Goal: Task Accomplishment & Management: Complete application form

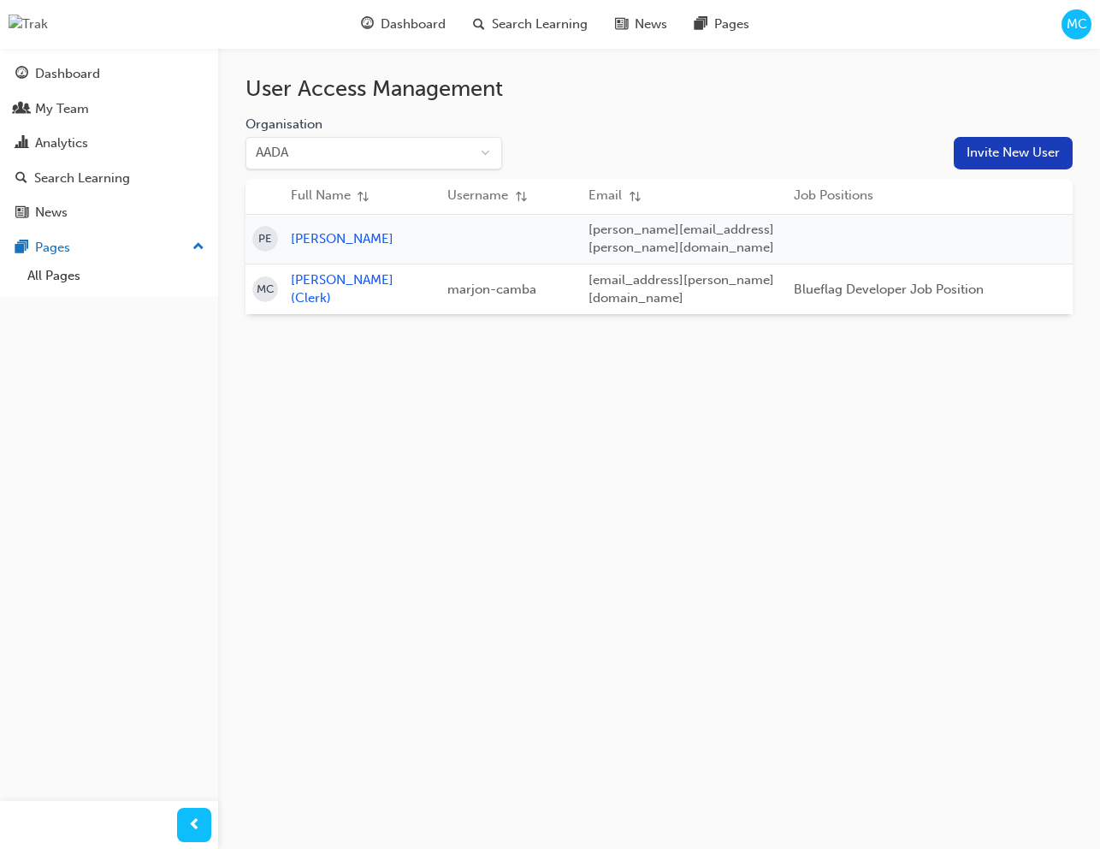
click at [992, 151] on button "Invite New User" at bounding box center [1013, 153] width 119 height 33
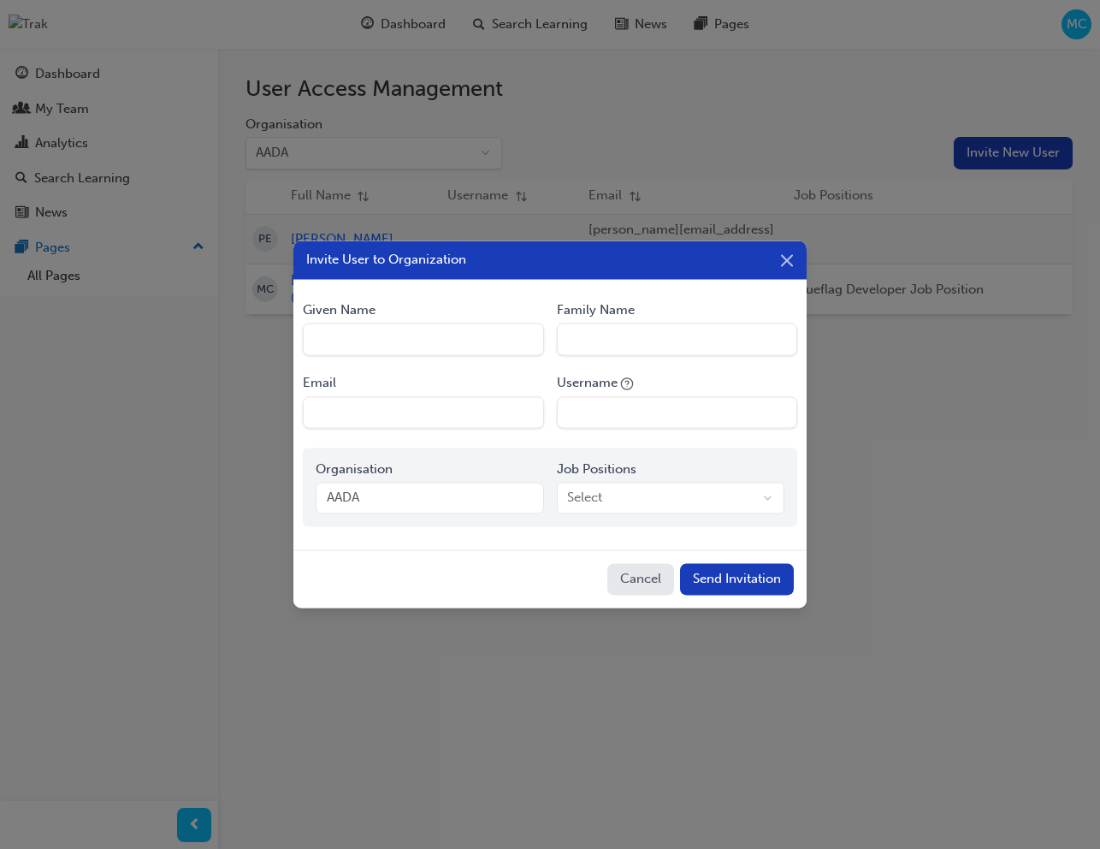
click at [420, 346] on Name "Given Name" at bounding box center [423, 339] width 240 height 33
type Name "Marjon"
click at [622, 339] on Name "Family Name" at bounding box center [677, 339] width 240 height 33
type Name "[PERSON_NAME]"
click at [412, 420] on input "Email" at bounding box center [423, 412] width 240 height 33
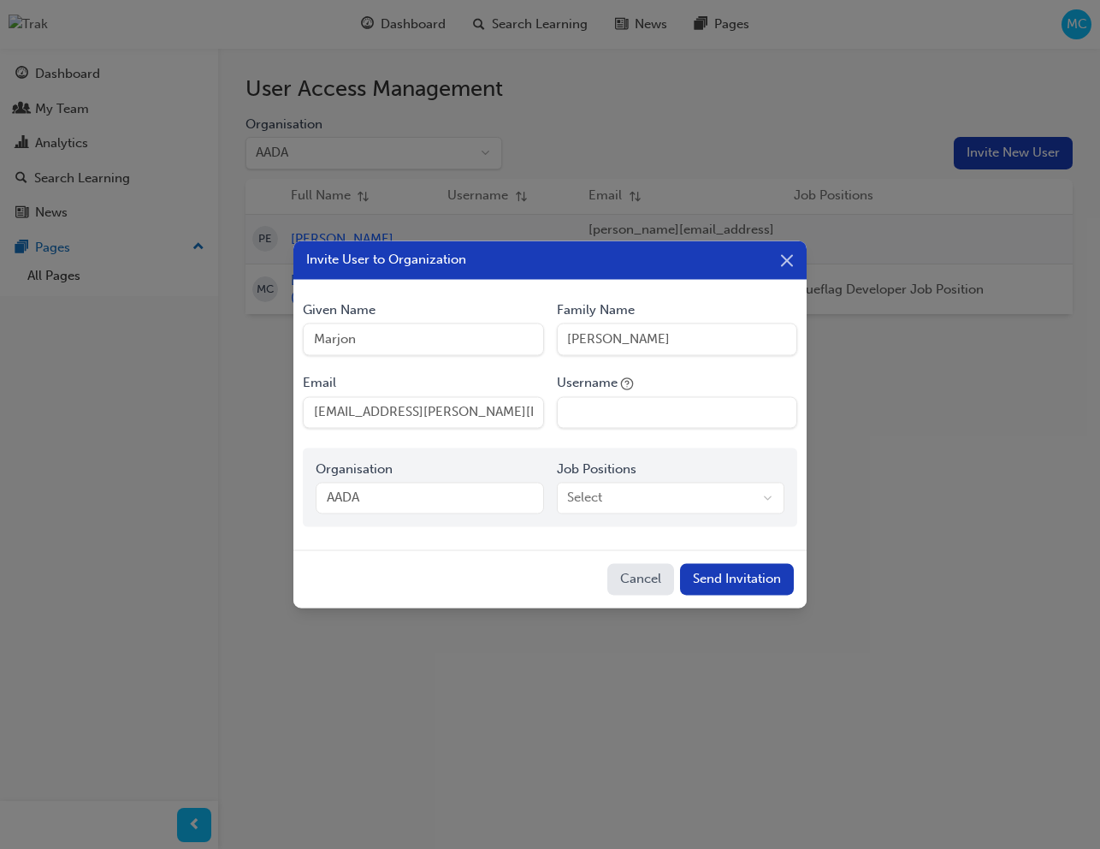
drag, startPoint x: 398, startPoint y: 411, endPoint x: 430, endPoint y: 431, distance: 38.5
click at [398, 411] on input "[EMAIL_ADDRESS][PERSON_NAME][DOMAIN_NAME]" at bounding box center [423, 412] width 240 height 33
type input "marjon.camba+testinvite@blueflag.com.au"
click at [627, 412] on input "Username" at bounding box center [677, 412] width 240 height 33
type input "marjon_test_invite"
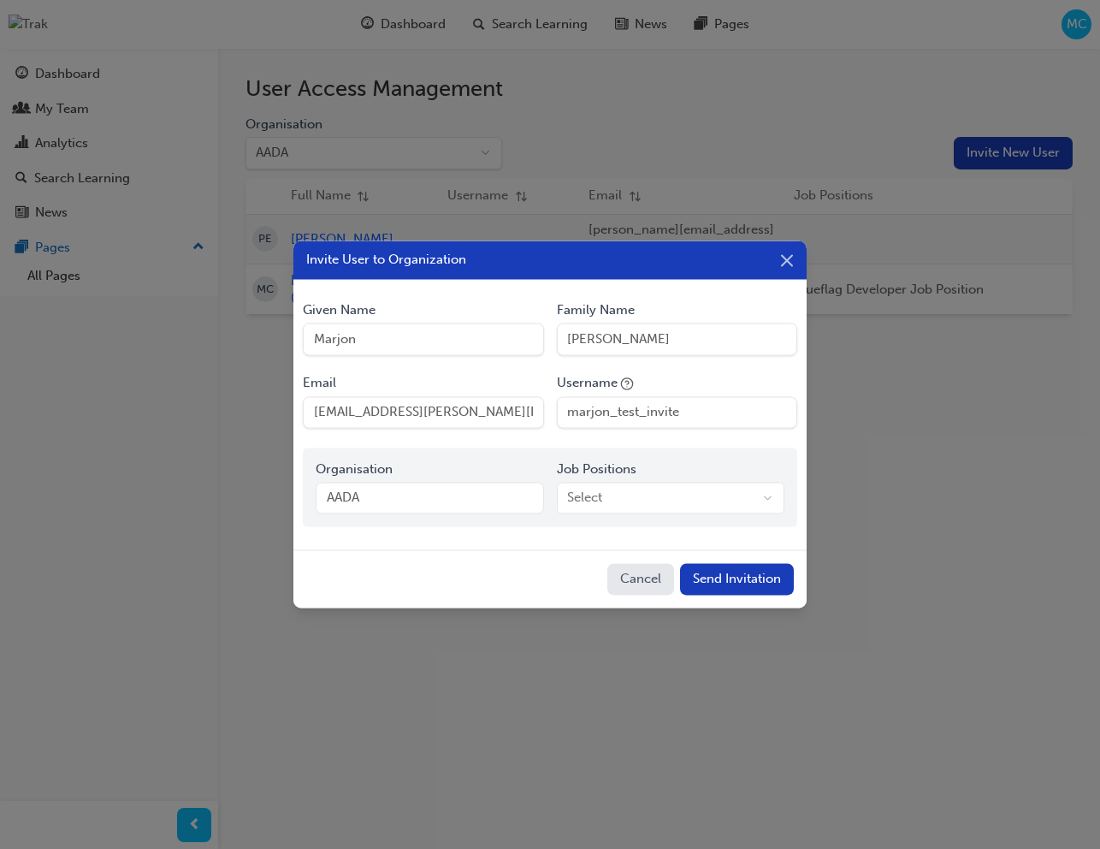
click at [361, 498] on div "AADA" at bounding box center [430, 498] width 228 height 33
click at [637, 500] on body "Your version of Internet Explorer is outdated and not supported. Please upgrade…" at bounding box center [550, 424] width 1100 height 849
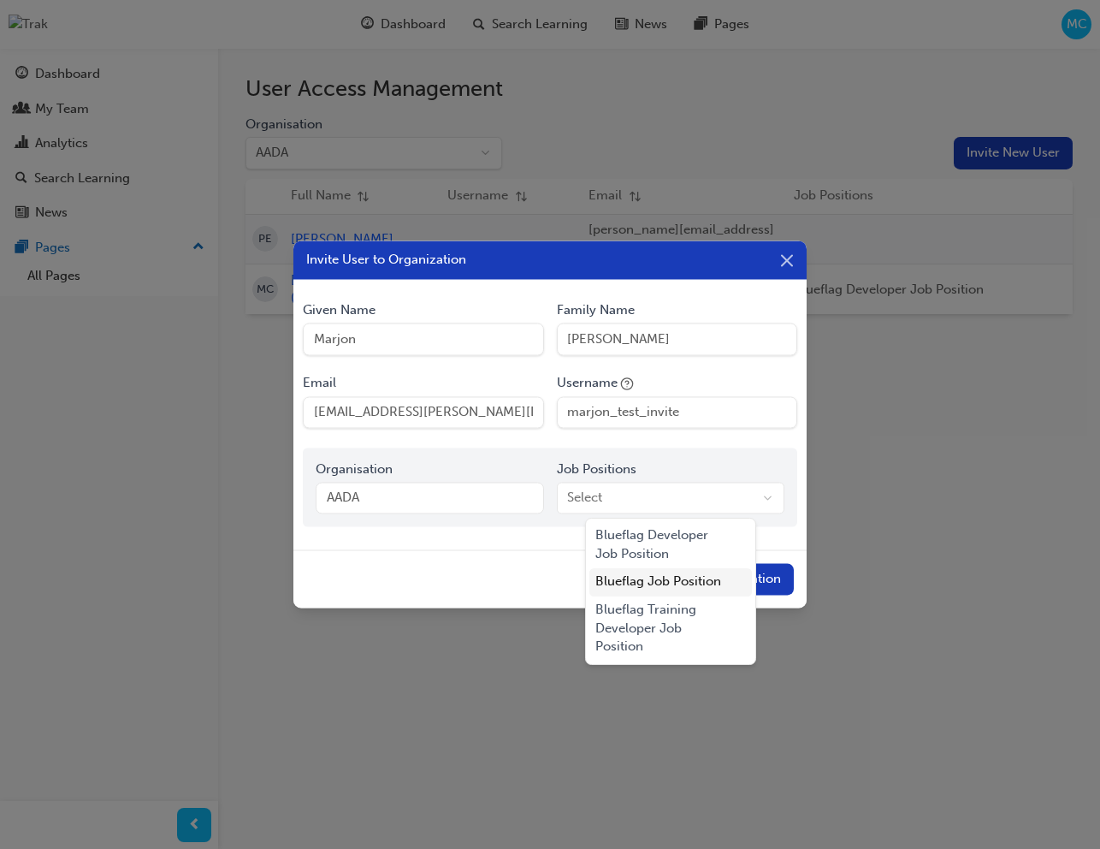
click at [663, 580] on div "Blueflag Job Position" at bounding box center [670, 582] width 163 height 28
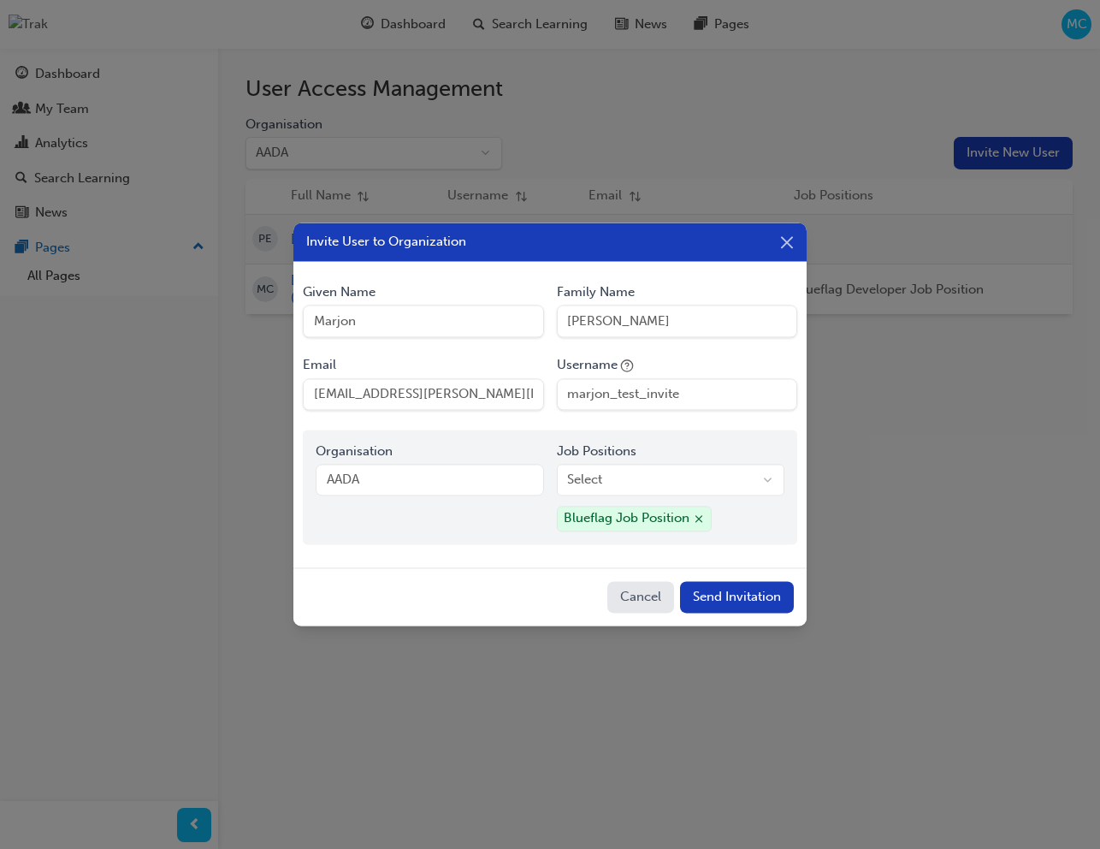
click at [763, 596] on button "Send Invitation" at bounding box center [737, 597] width 114 height 33
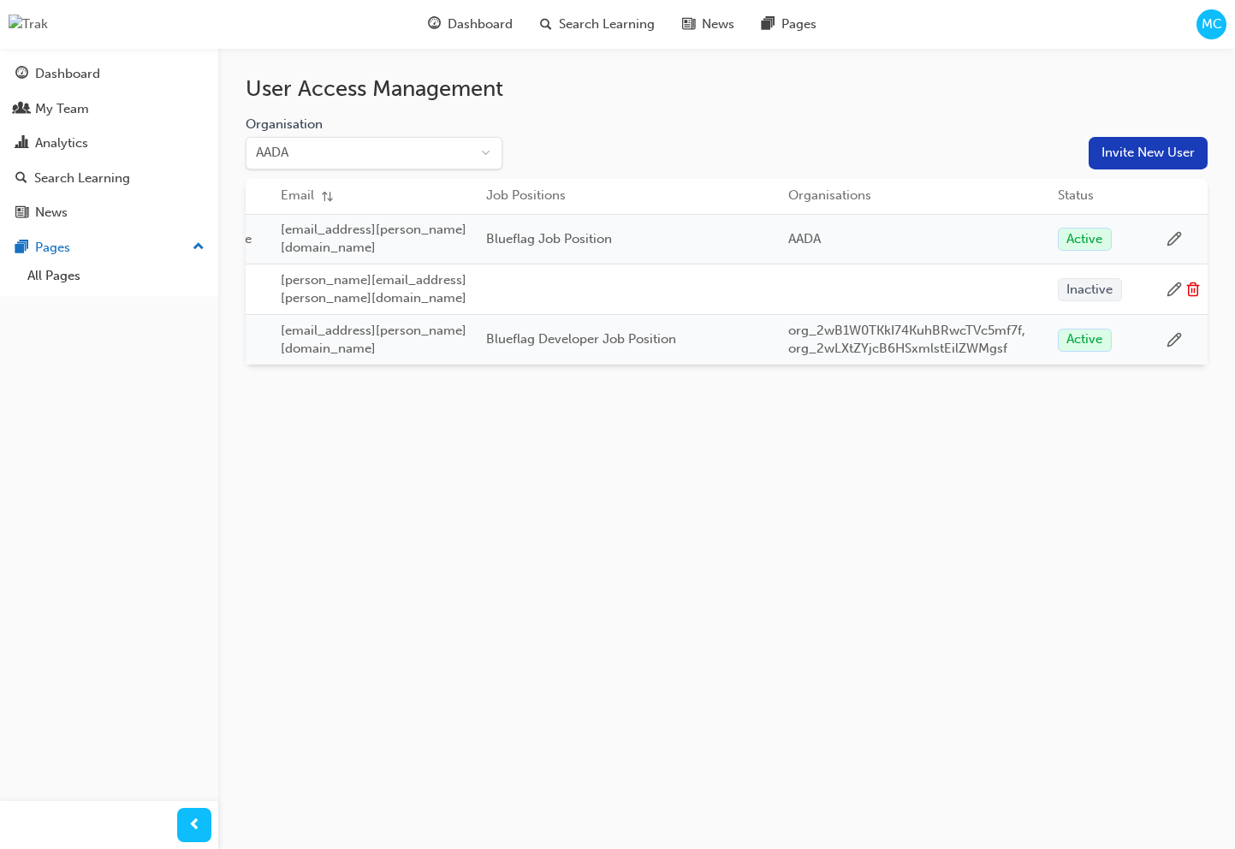
scroll to position [0, 370]
click at [1168, 235] on icon at bounding box center [1173, 238] width 15 height 15
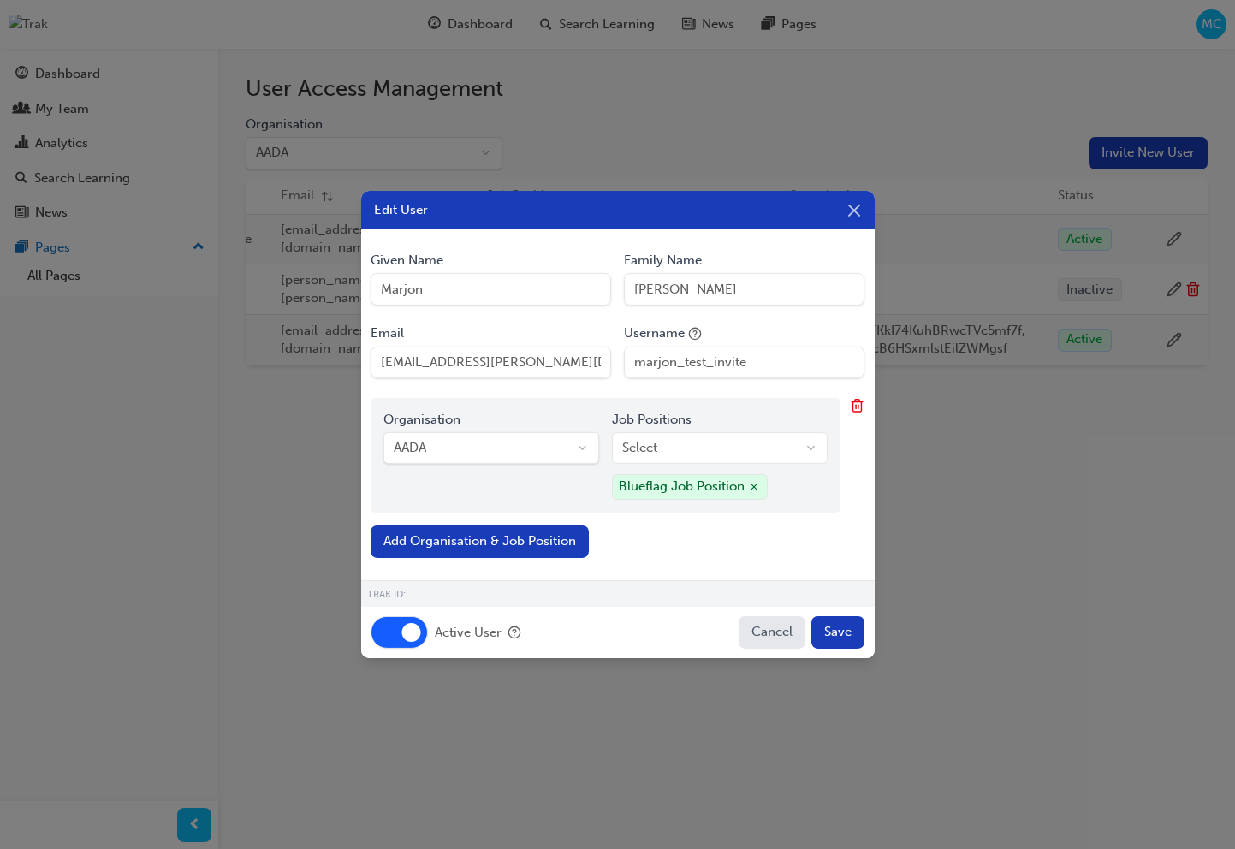
click at [397, 627] on button "Active User" at bounding box center [399, 632] width 58 height 33
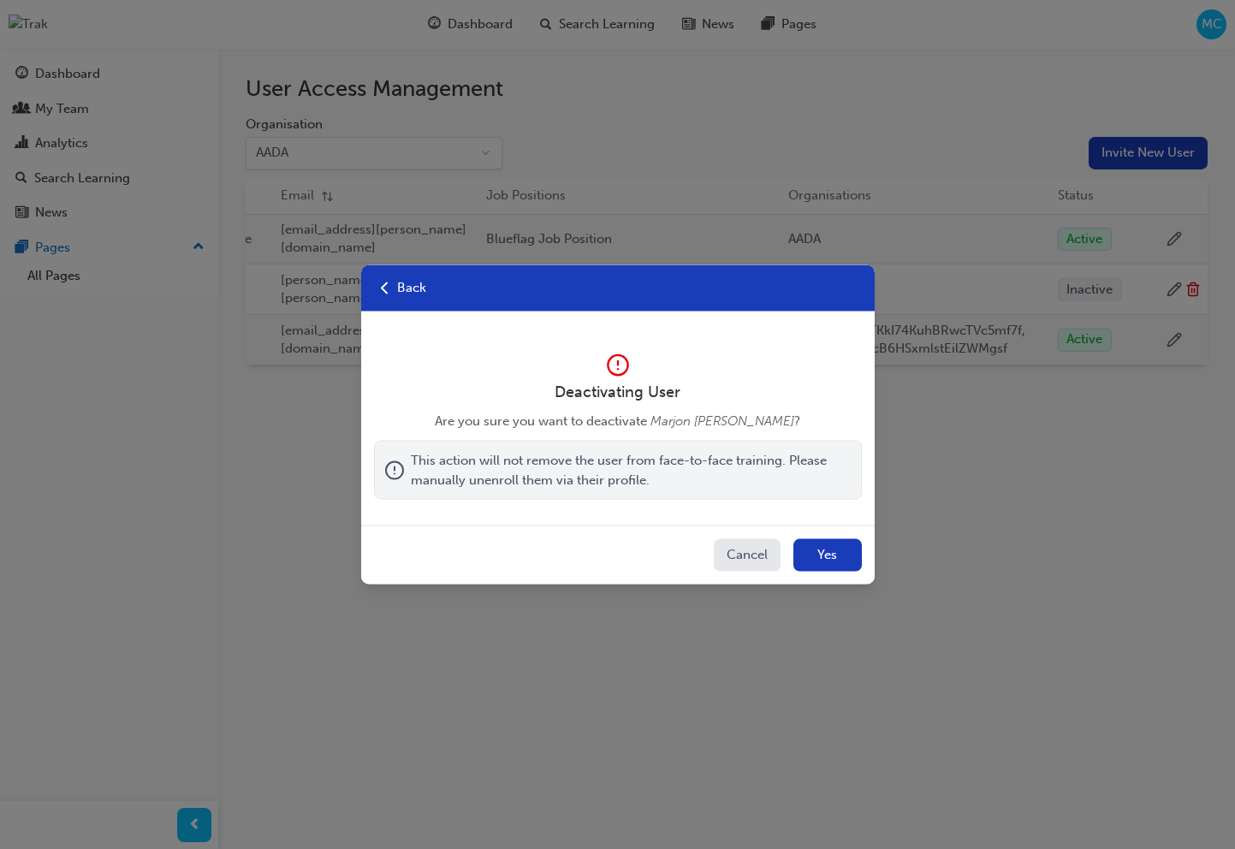
click at [840, 550] on button "Yes" at bounding box center [827, 555] width 68 height 33
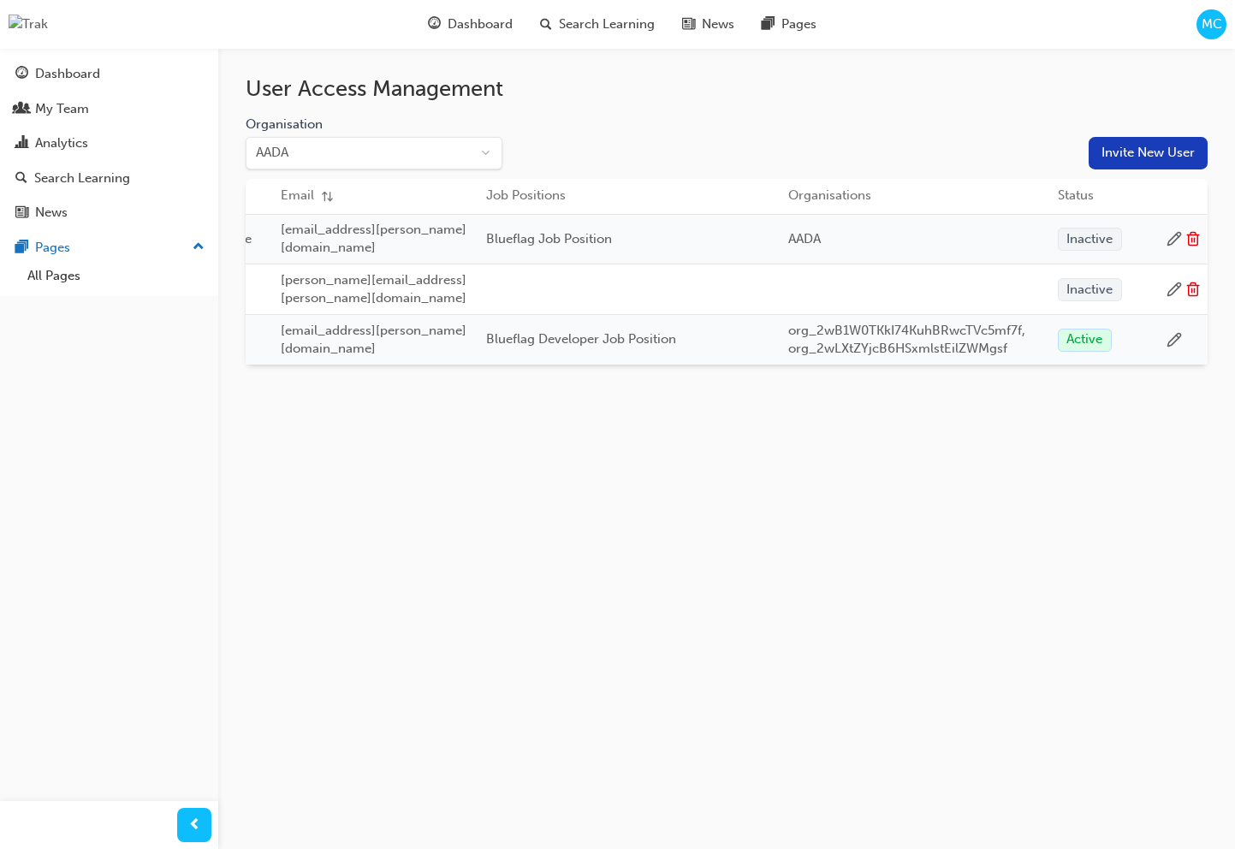
click at [1189, 233] on icon at bounding box center [1192, 238] width 15 height 15
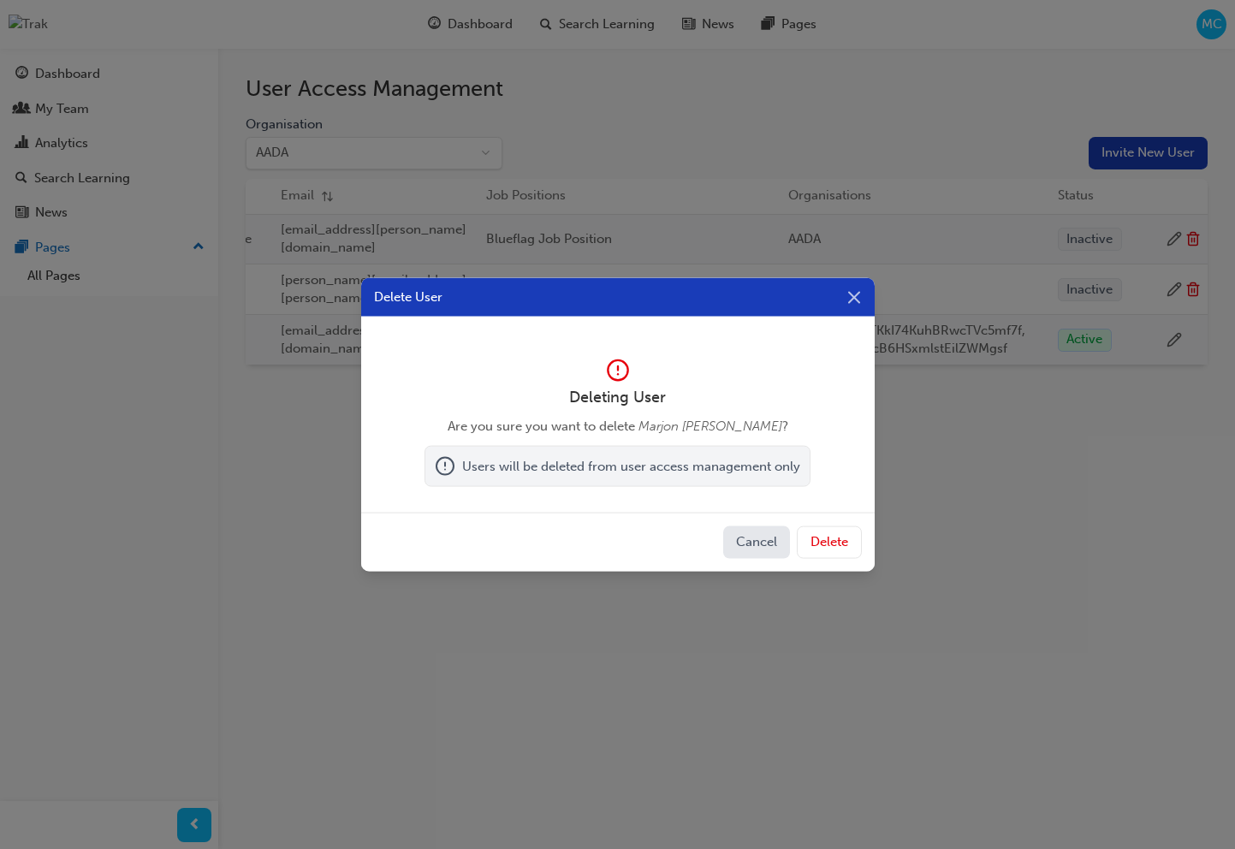
click at [814, 547] on button "Delete" at bounding box center [828, 542] width 65 height 33
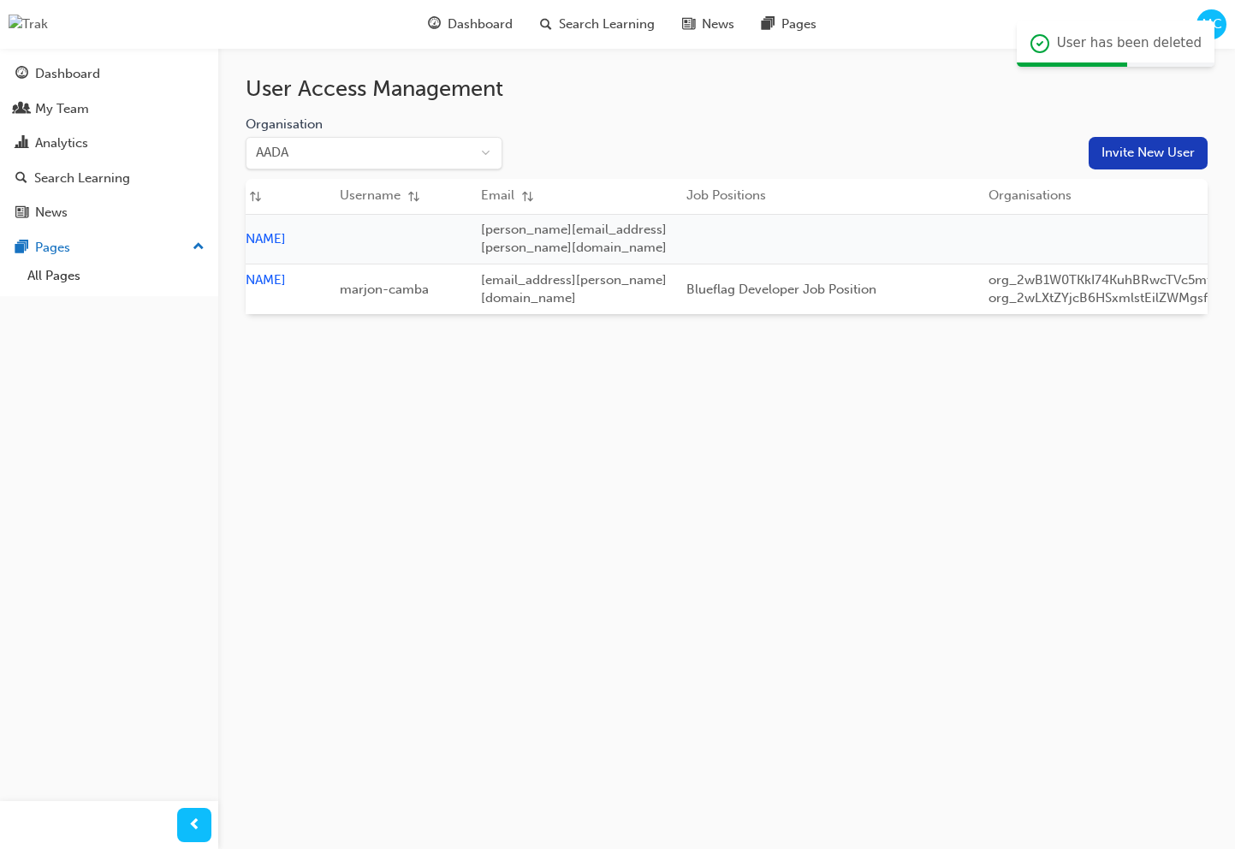
scroll to position [0, 0]
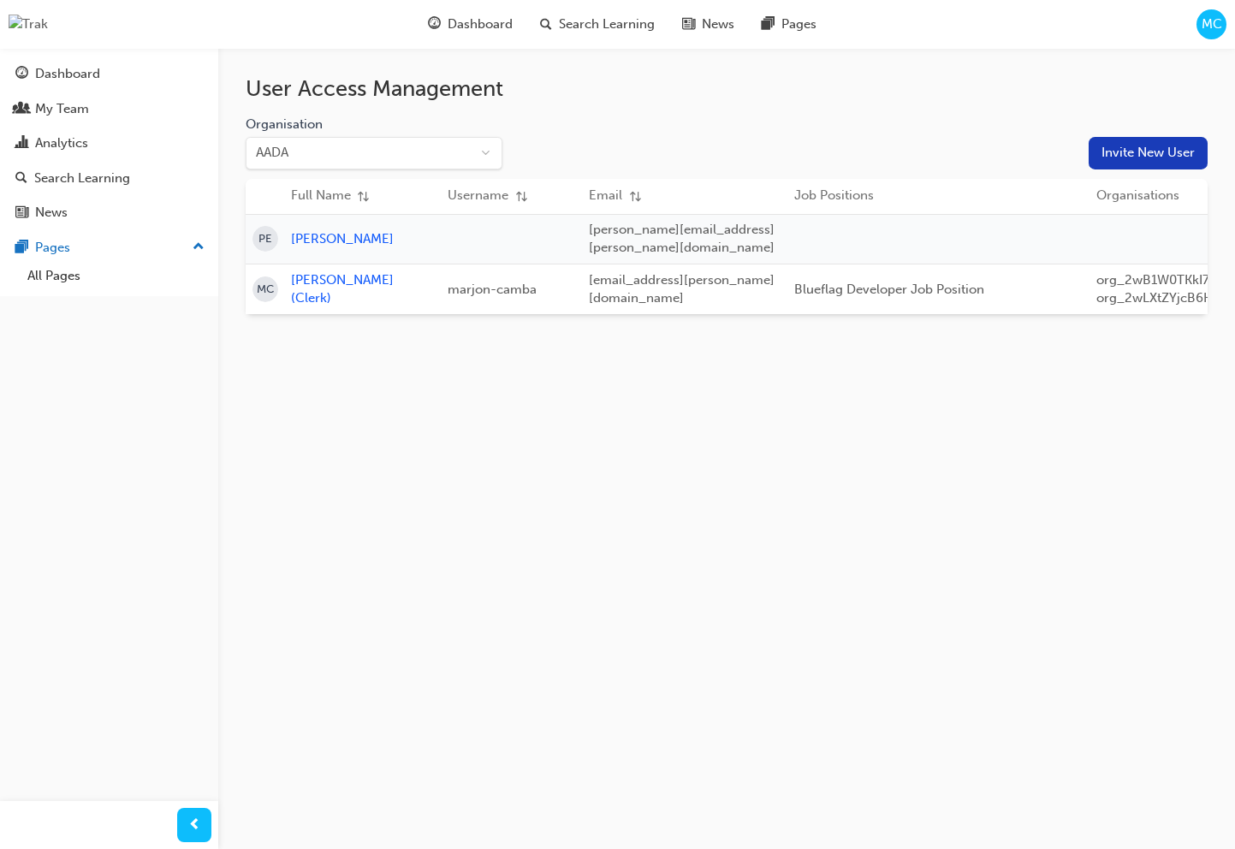
click at [1112, 156] on button "Invite New User" at bounding box center [1147, 153] width 119 height 33
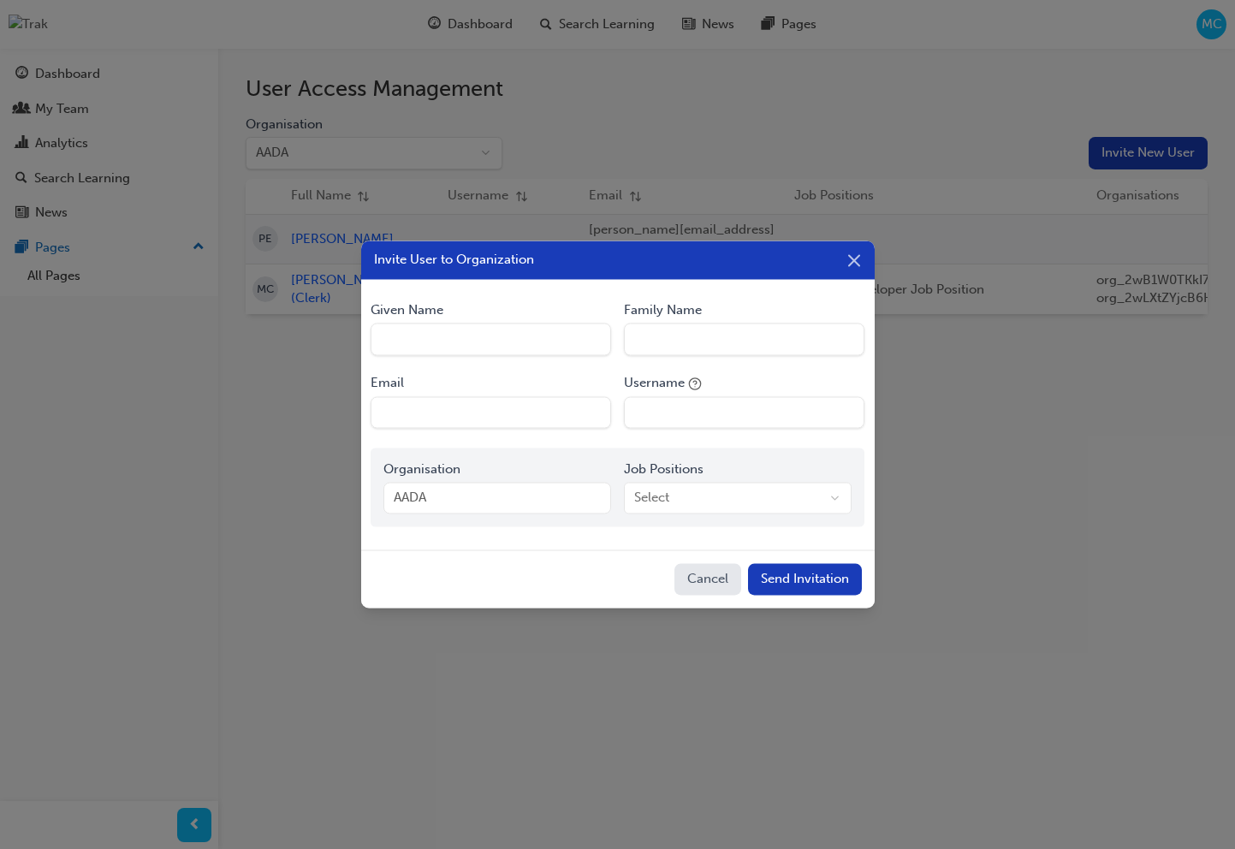
click at [495, 338] on Name "Given Name" at bounding box center [490, 339] width 240 height 33
type Name "Marjon"
click at [696, 345] on Name "Family Name" at bounding box center [744, 339] width 240 height 33
type Name "[PERSON_NAME]"
click at [515, 413] on input "Email" at bounding box center [490, 412] width 240 height 33
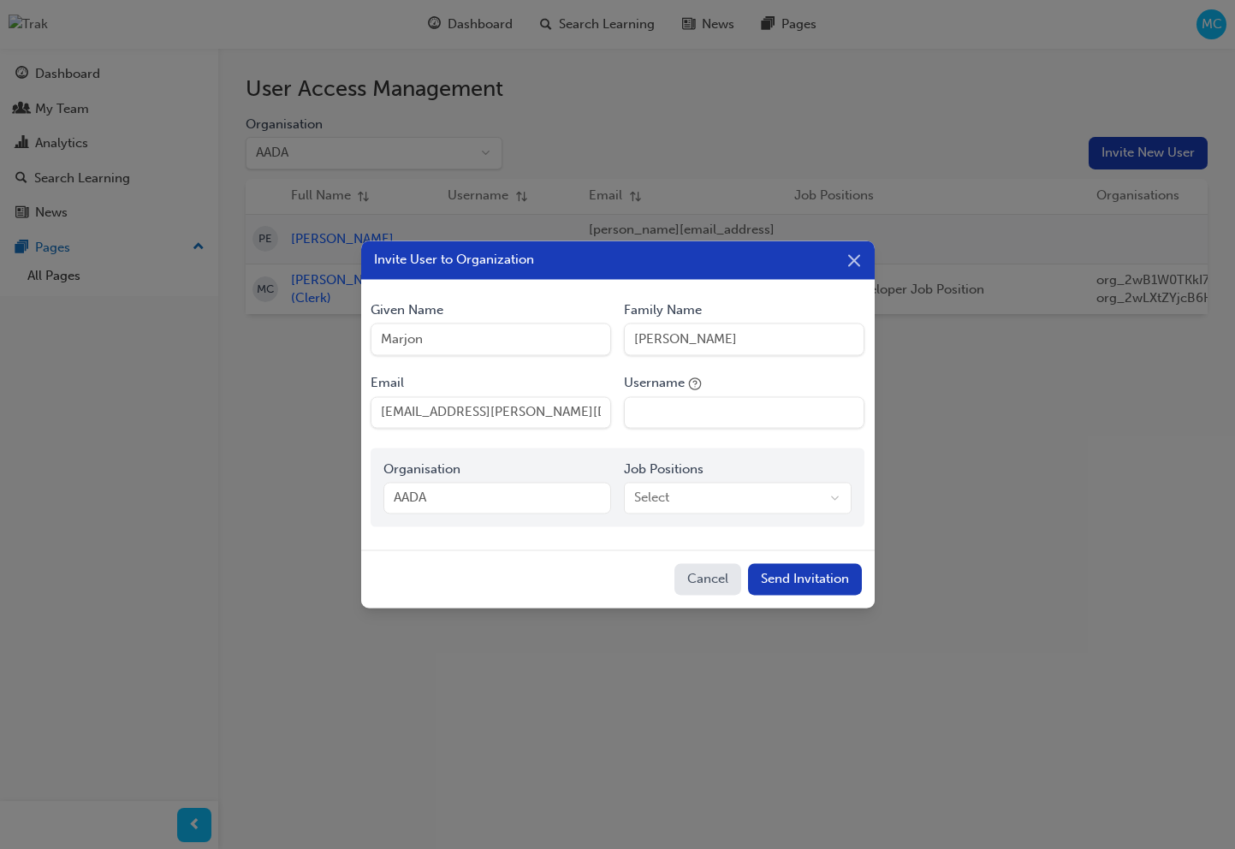
click at [469, 415] on input "[EMAIL_ADDRESS][PERSON_NAME][DOMAIN_NAME]" at bounding box center [490, 412] width 240 height 33
type input "[EMAIL_ADDRESS][PERSON_NAME][DOMAIN_NAME]"
click at [701, 417] on input "Username" at bounding box center [744, 412] width 240 height 33
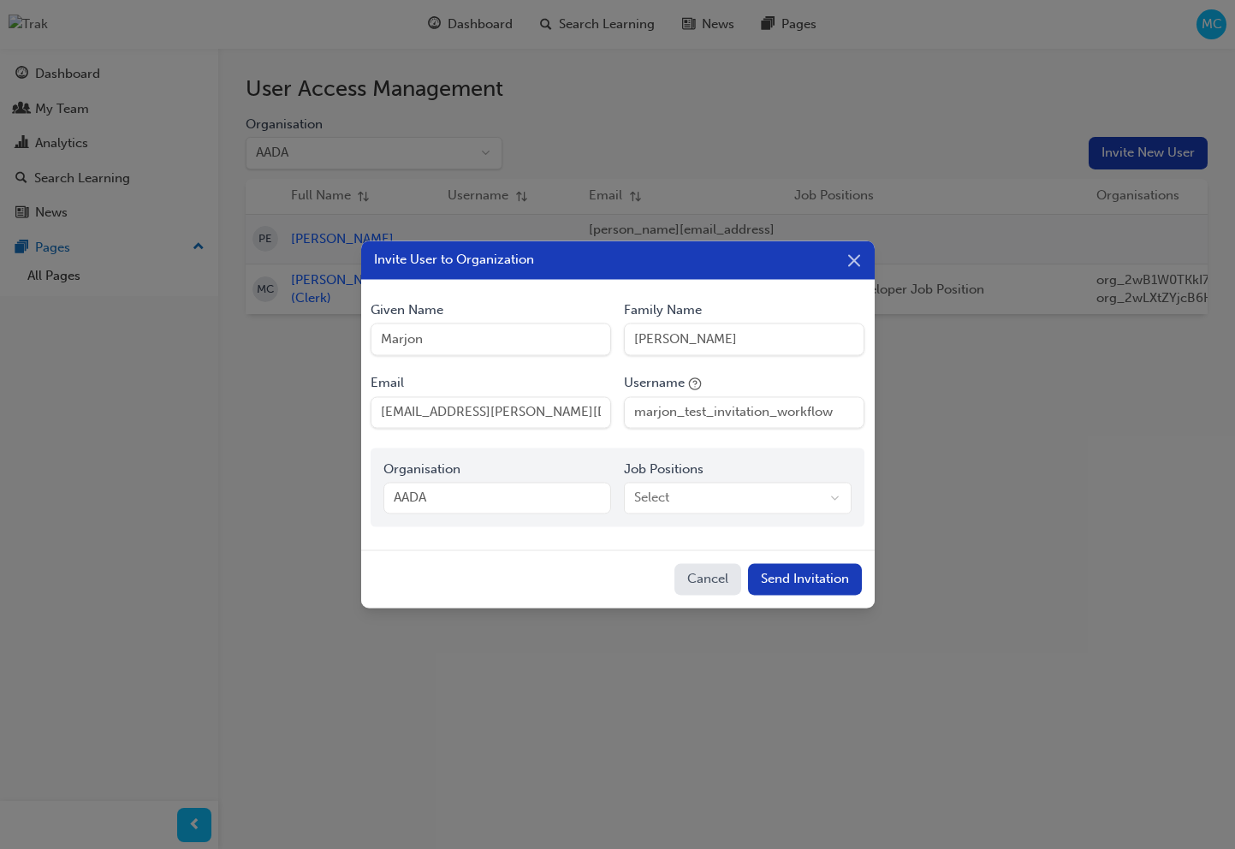
type input "marjon_test_invitation_workflow"
click at [720, 496] on body "Your version of Internet Explorer is outdated and not supported. Please upgrade…" at bounding box center [617, 424] width 1235 height 849
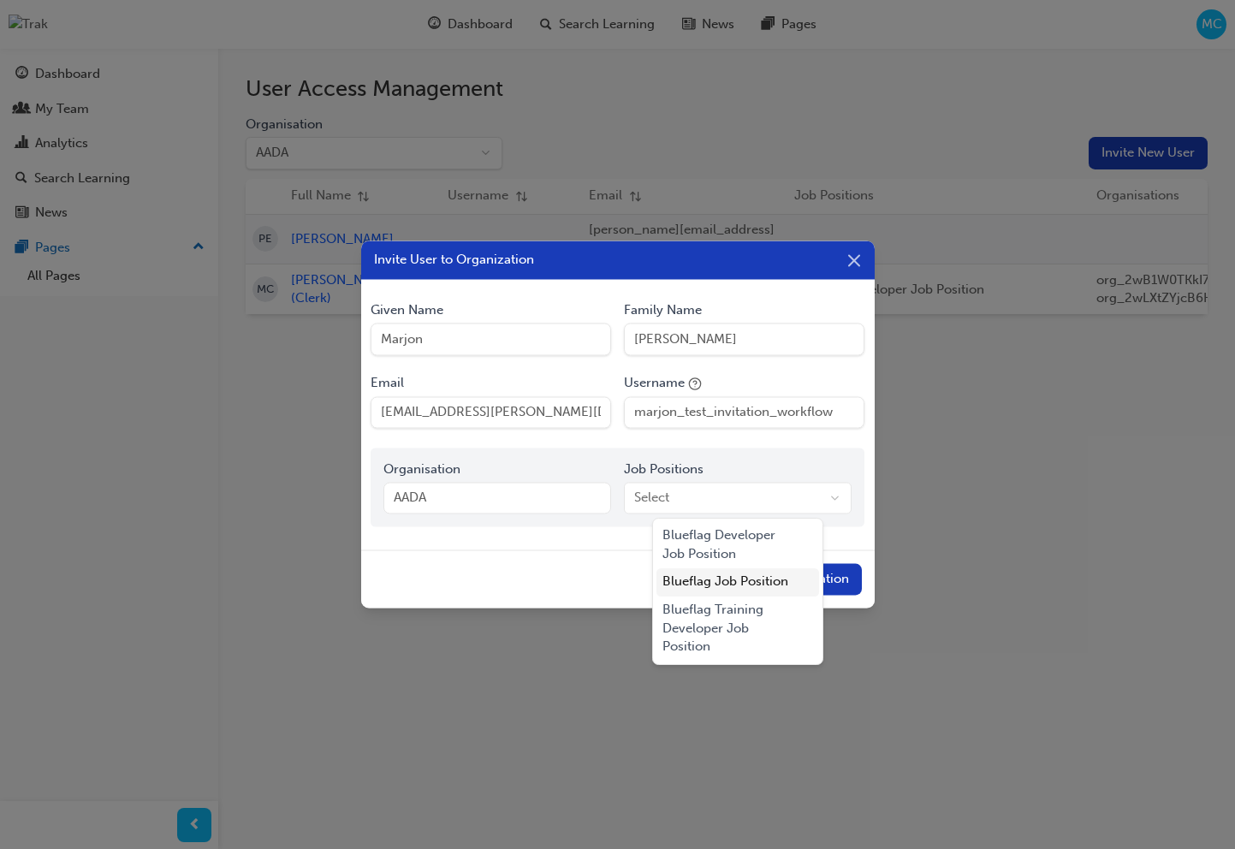
click at [730, 588] on div "Blueflag Job Position" at bounding box center [737, 582] width 163 height 28
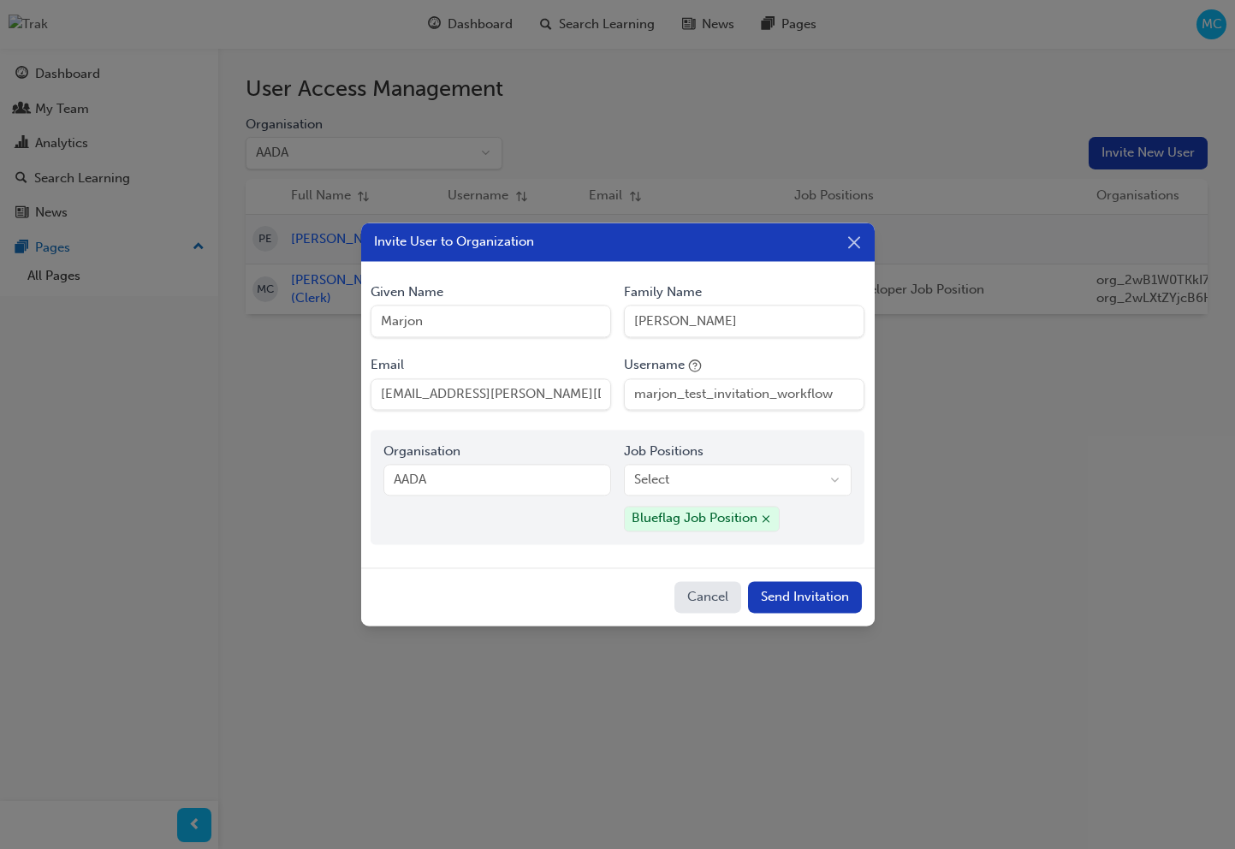
click at [816, 597] on button "Send Invitation" at bounding box center [805, 597] width 114 height 33
